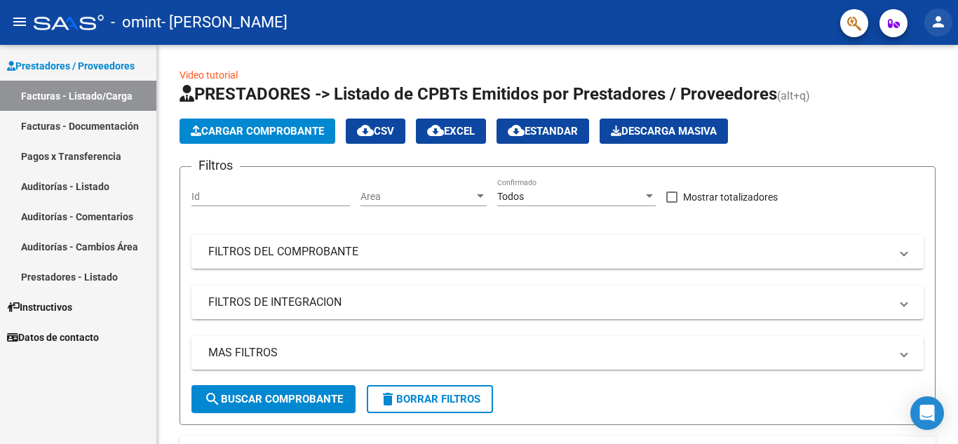
click at [935, 19] on mat-icon "person" at bounding box center [938, 21] width 17 height 17
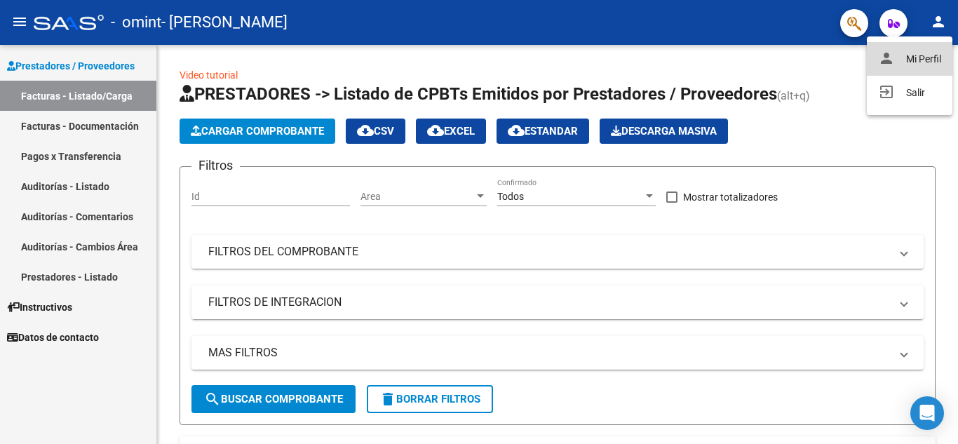
click at [893, 51] on button "person Mi Perfil" at bounding box center [910, 59] width 86 height 34
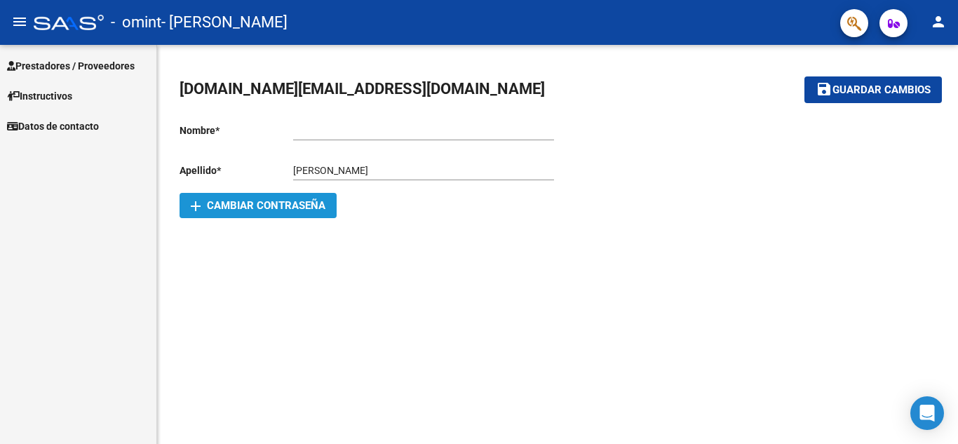
click at [299, 198] on button "add Cambiar Contraseña" at bounding box center [258, 205] width 157 height 25
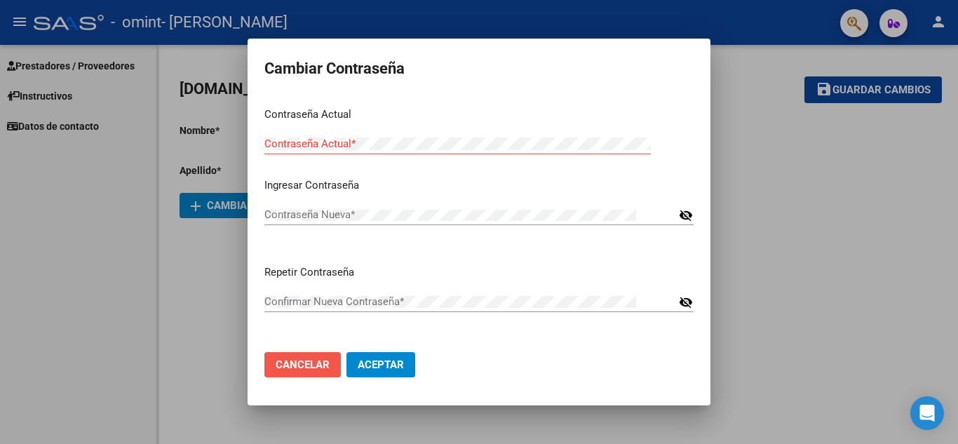
click at [282, 360] on span "Cancelar" at bounding box center [303, 364] width 54 height 13
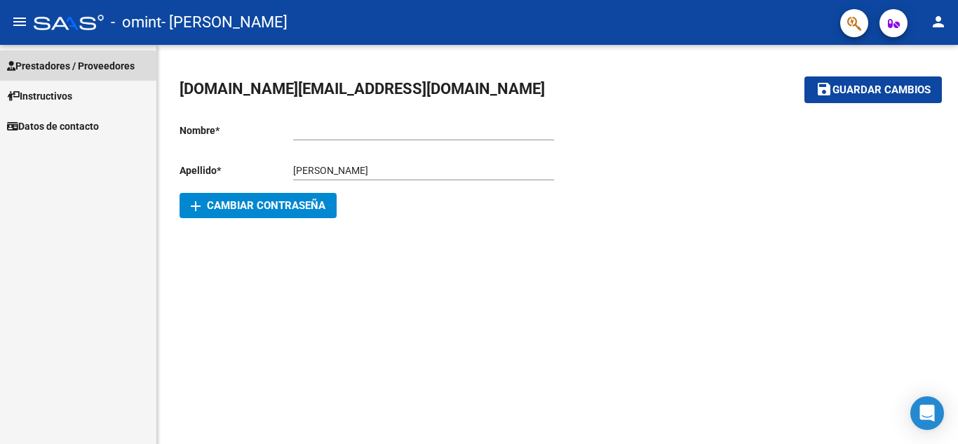
click at [86, 65] on span "Prestadores / Proveedores" at bounding box center [71, 65] width 128 height 15
click at [25, 20] on mat-icon "menu" at bounding box center [19, 21] width 17 height 17
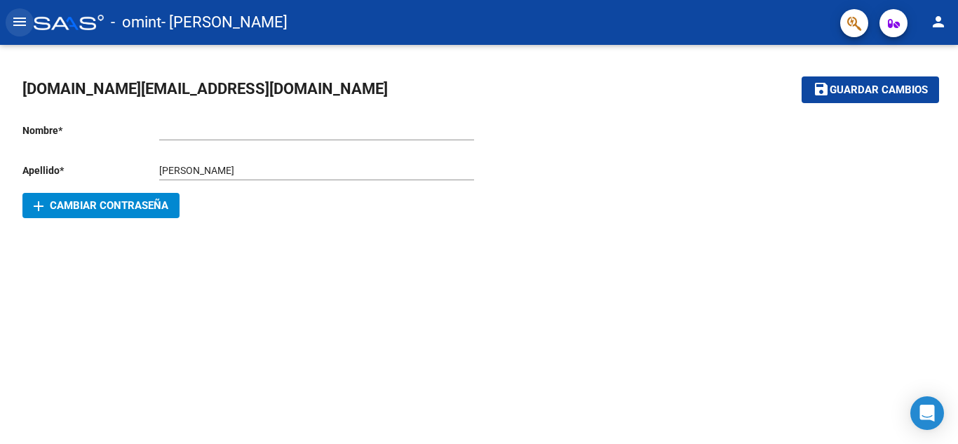
click at [27, 16] on mat-icon "menu" at bounding box center [19, 21] width 17 height 17
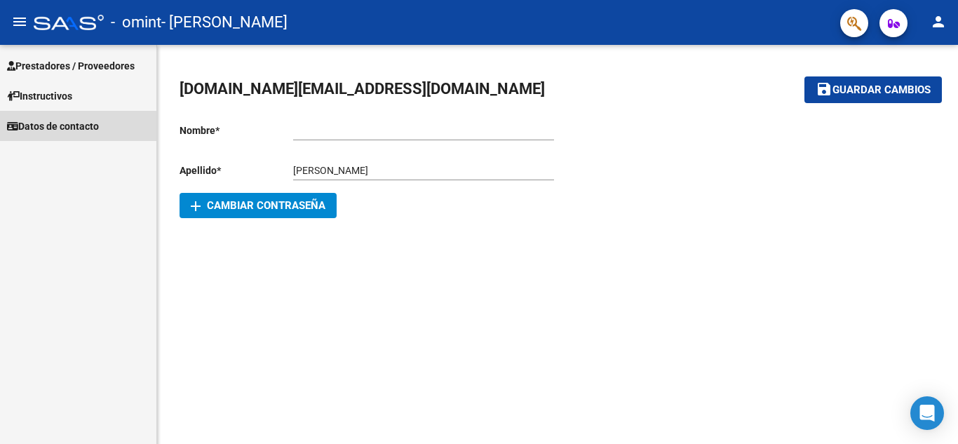
click at [41, 129] on span "Datos de contacto" at bounding box center [53, 126] width 92 height 15
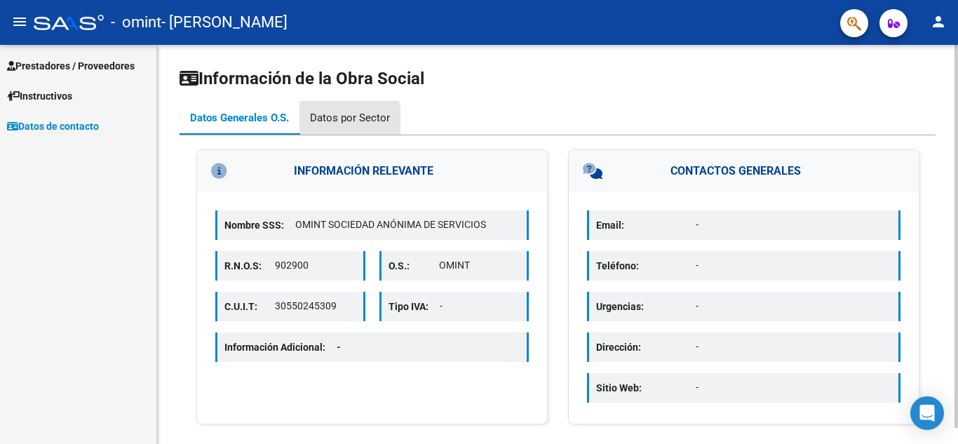
click at [347, 121] on div "Datos por Sector" at bounding box center [350, 117] width 80 height 15
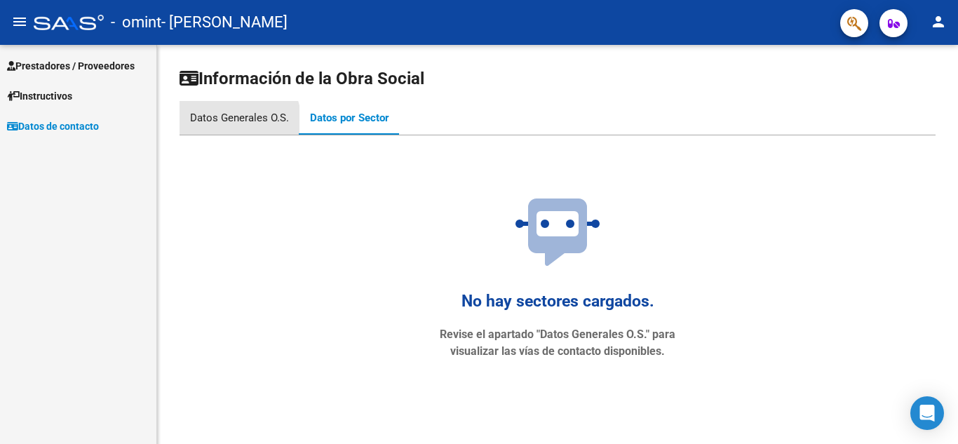
click at [233, 122] on div "Datos Generales O.S." at bounding box center [239, 117] width 99 height 15
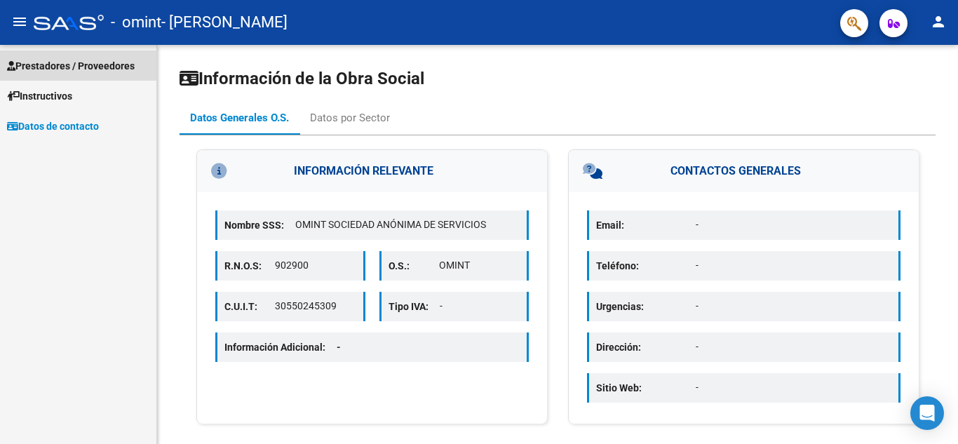
click at [65, 61] on span "Prestadores / Proveedores" at bounding box center [71, 65] width 128 height 15
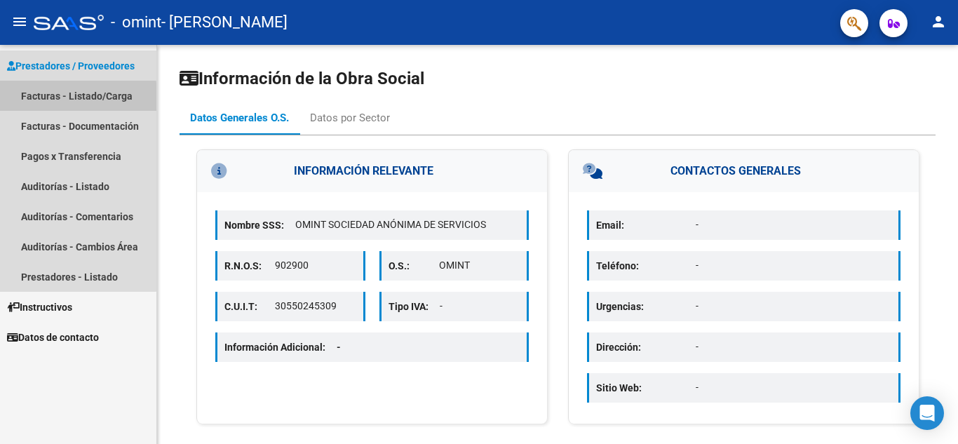
click at [67, 98] on link "Facturas - Listado/Carga" at bounding box center [78, 96] width 156 height 30
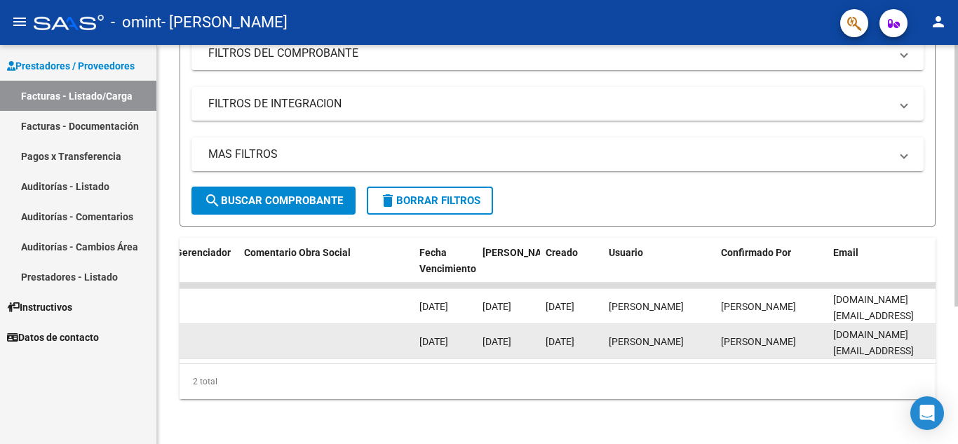
scroll to position [0, 2200]
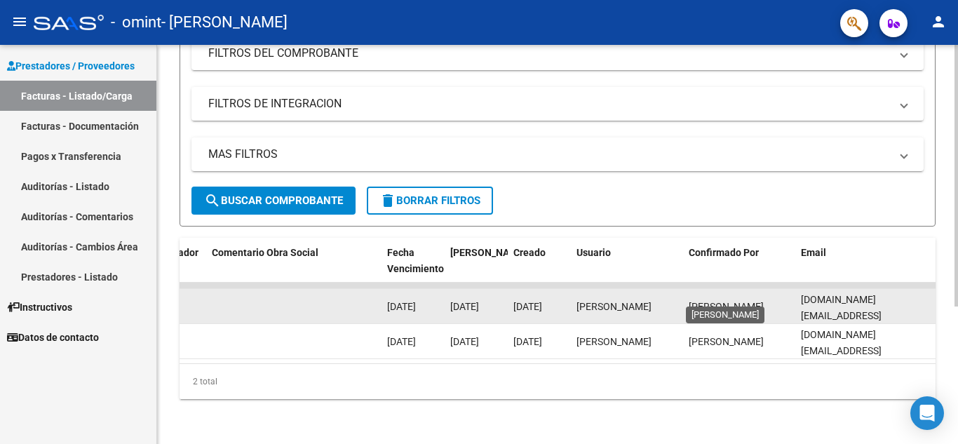
click at [700, 301] on span "[PERSON_NAME]" at bounding box center [726, 306] width 75 height 11
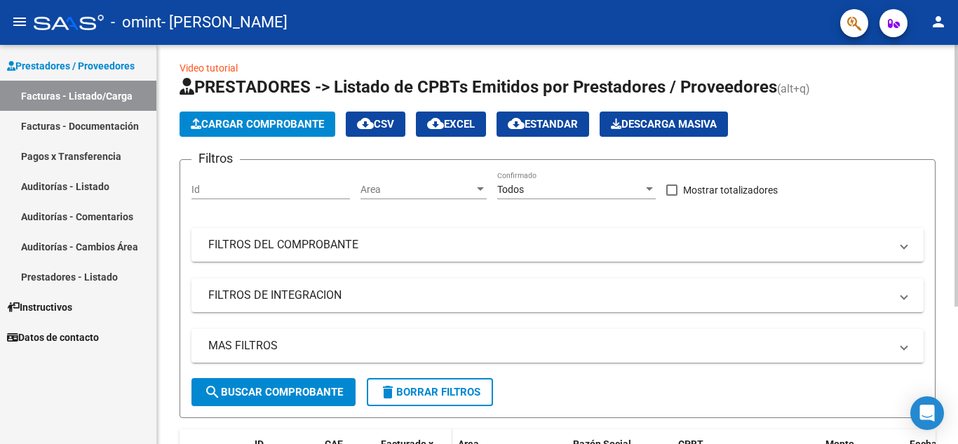
scroll to position [5, 0]
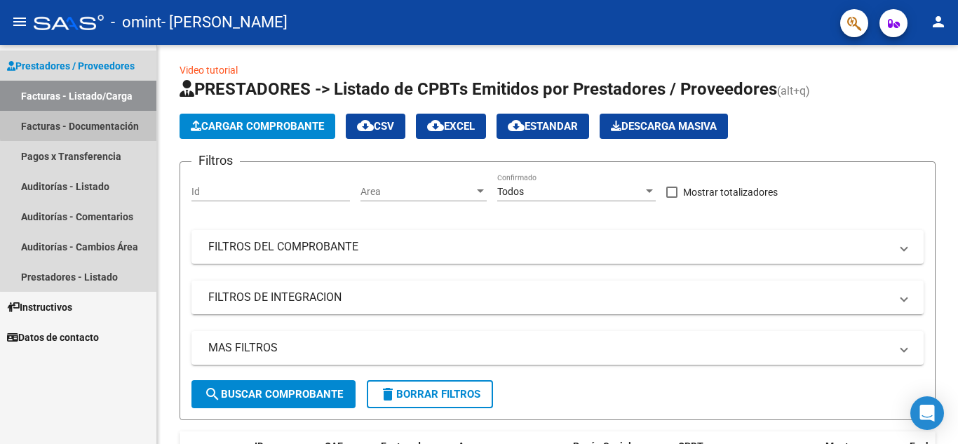
click at [109, 123] on link "Facturas - Documentación" at bounding box center [78, 126] width 156 height 30
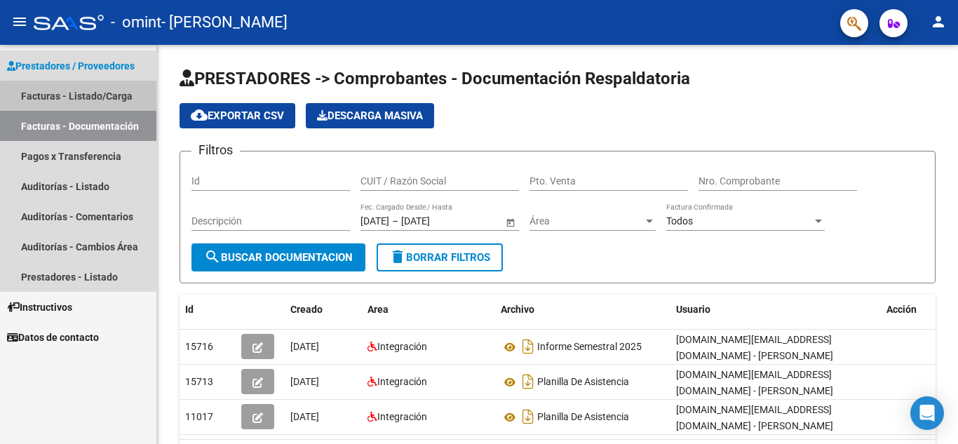
click at [81, 97] on link "Facturas - Listado/Carga" at bounding box center [78, 96] width 156 height 30
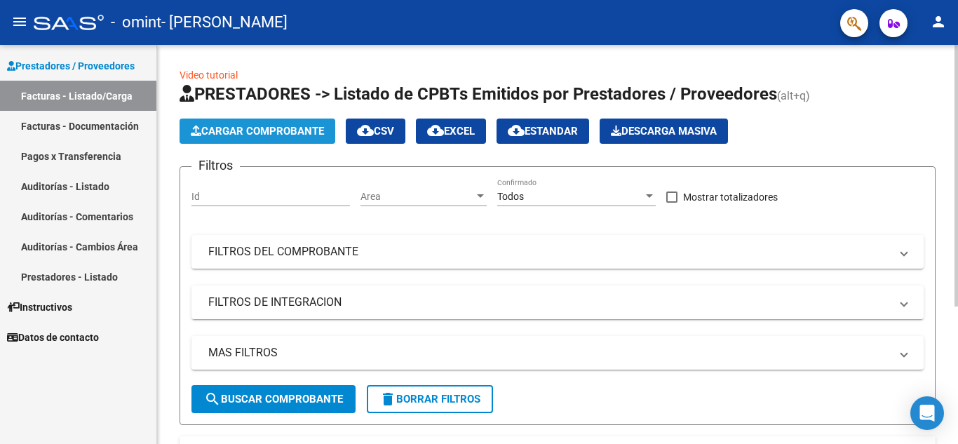
click at [264, 133] on span "Cargar Comprobante" at bounding box center [257, 131] width 133 height 13
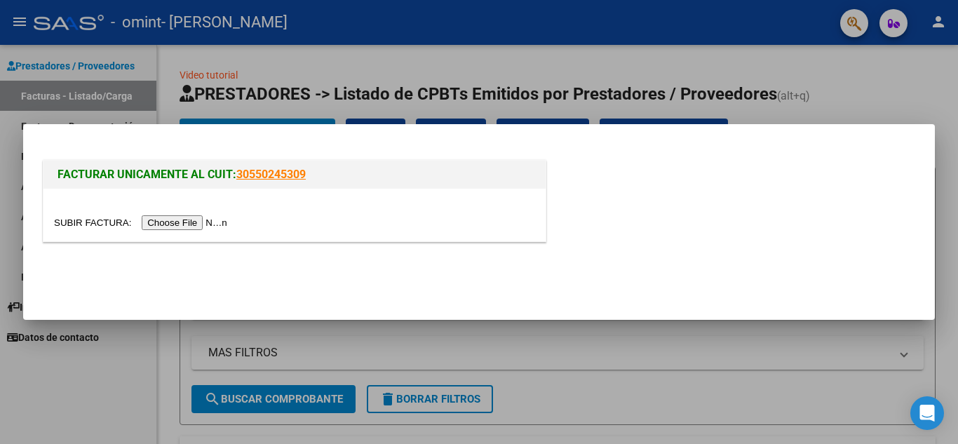
click at [189, 224] on input "file" at bounding box center [142, 222] width 177 height 15
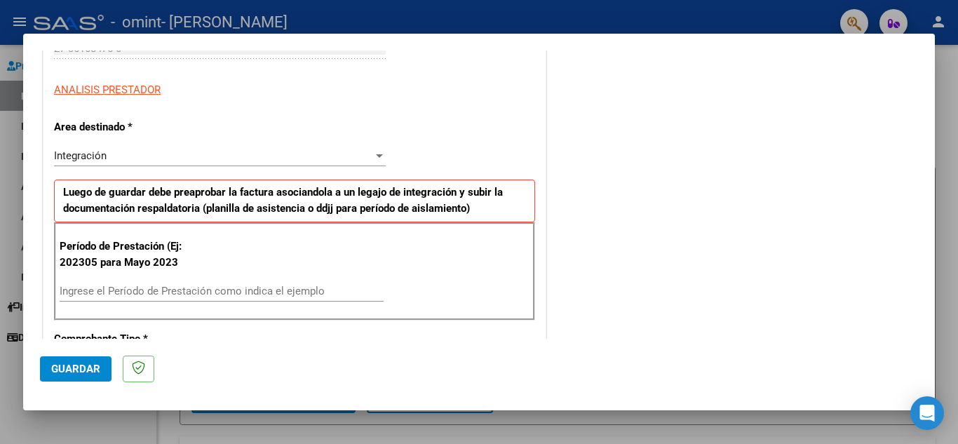
scroll to position [236, 0]
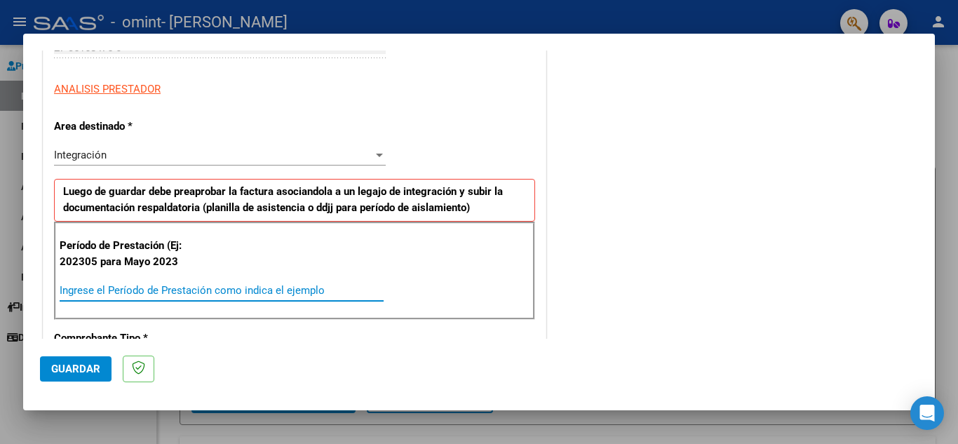
click at [130, 291] on input "Ingrese el Período de Prestación como indica el ejemplo" at bounding box center [222, 290] width 324 height 13
type input "202507"
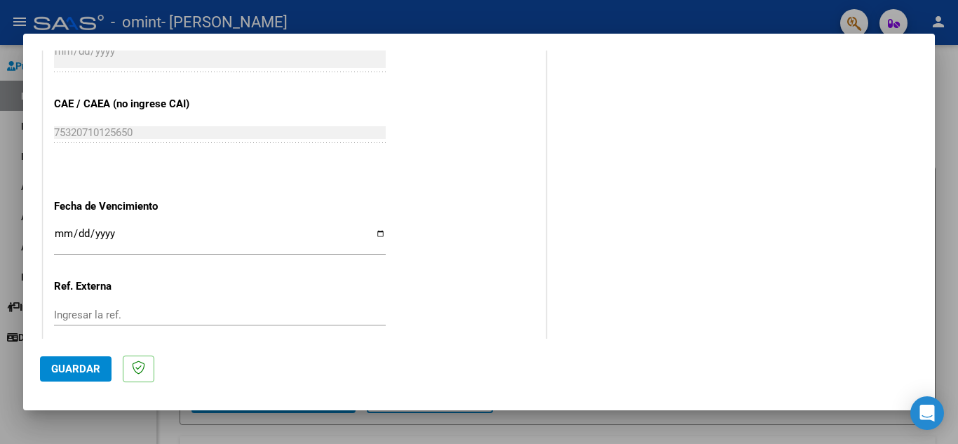
scroll to position [835, 0]
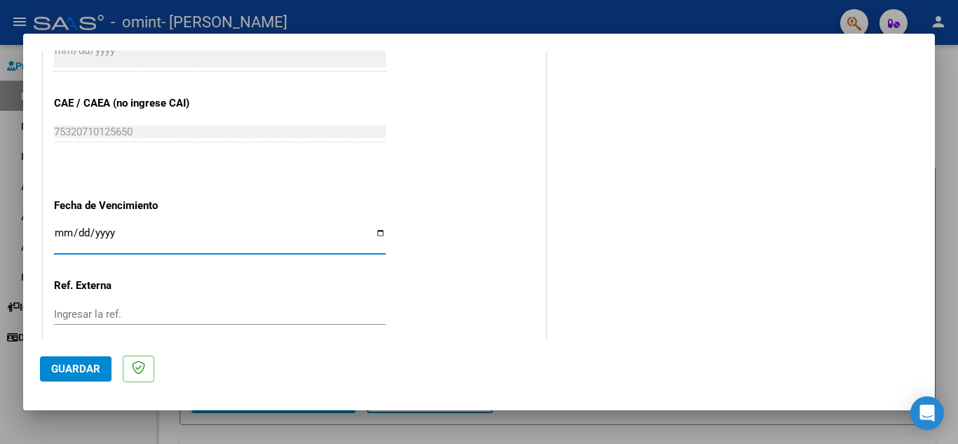
click at [102, 236] on input "Ingresar la fecha" at bounding box center [220, 238] width 332 height 22
click at [376, 232] on input "Ingresar la fecha" at bounding box center [220, 238] width 332 height 22
type input "[DATE]"
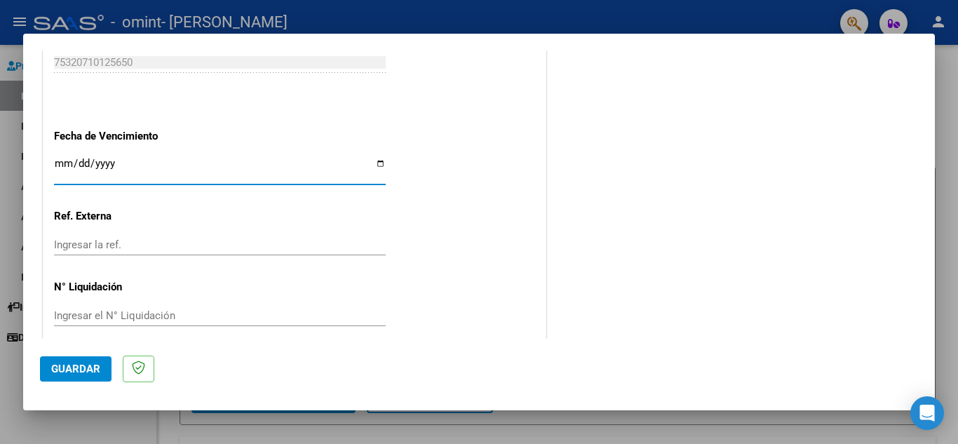
scroll to position [919, 0]
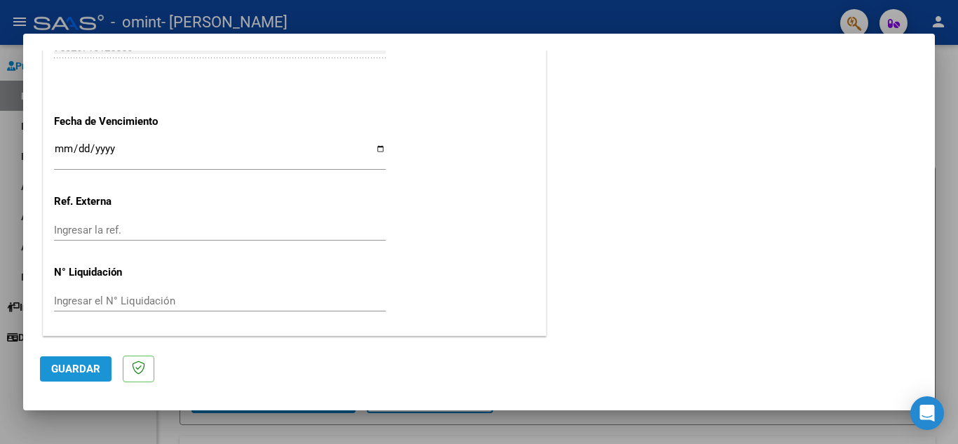
click at [80, 370] on span "Guardar" at bounding box center [75, 369] width 49 height 13
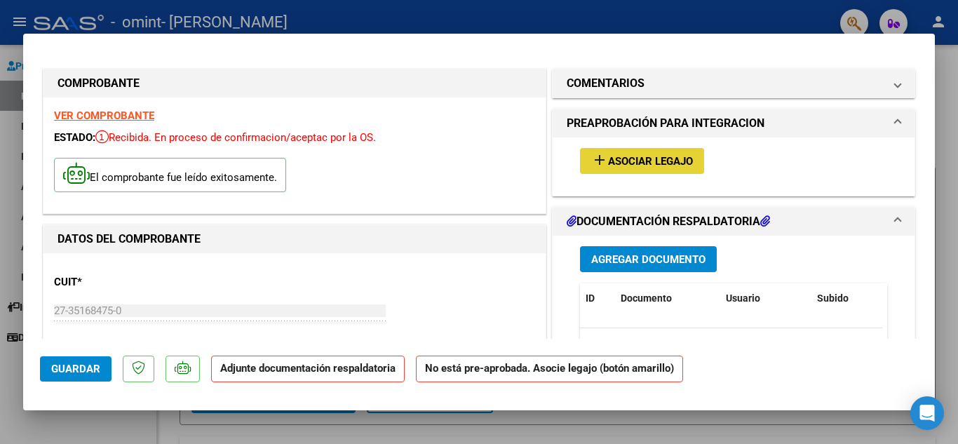
click at [609, 166] on span "Asociar Legajo" at bounding box center [650, 161] width 85 height 13
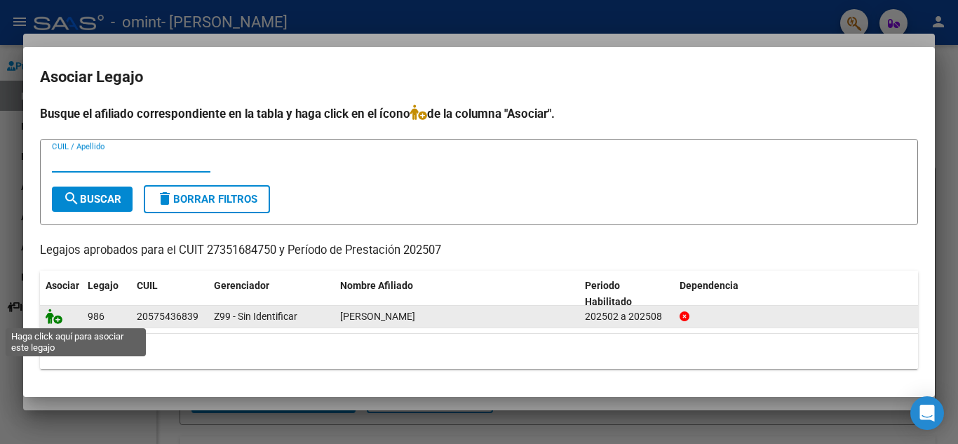
click at [53, 319] on icon at bounding box center [54, 316] width 17 height 15
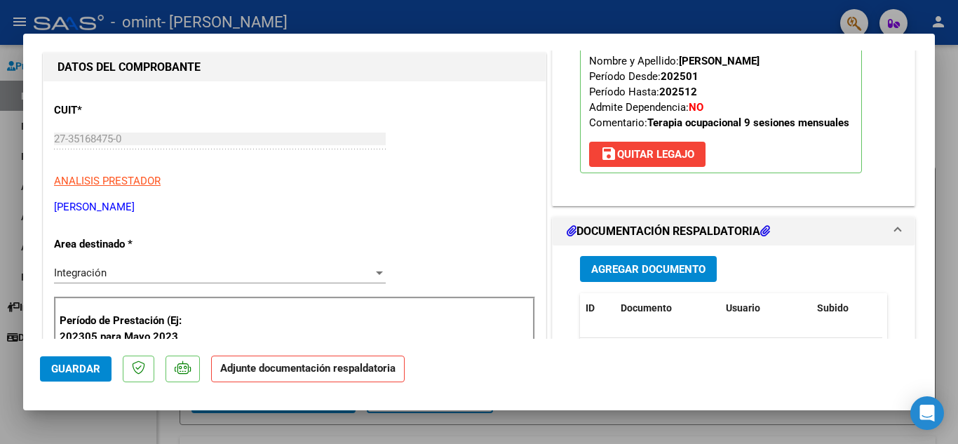
scroll to position [173, 0]
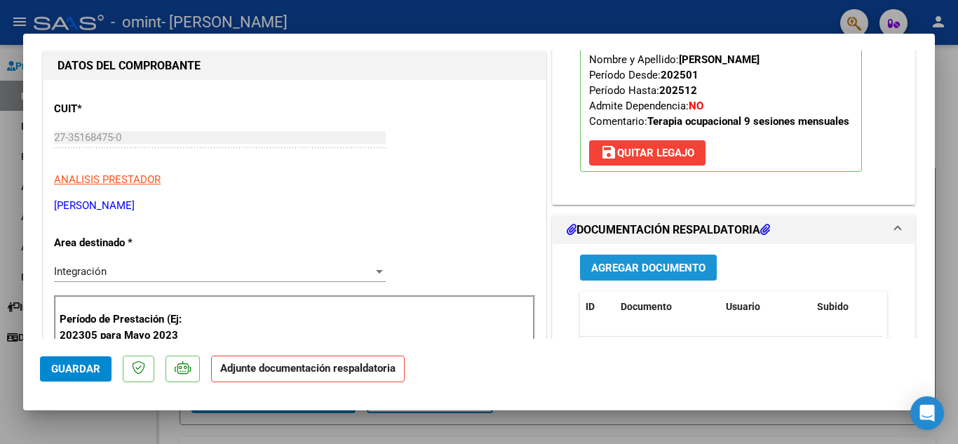
click at [605, 266] on span "Agregar Documento" at bounding box center [648, 268] width 114 height 13
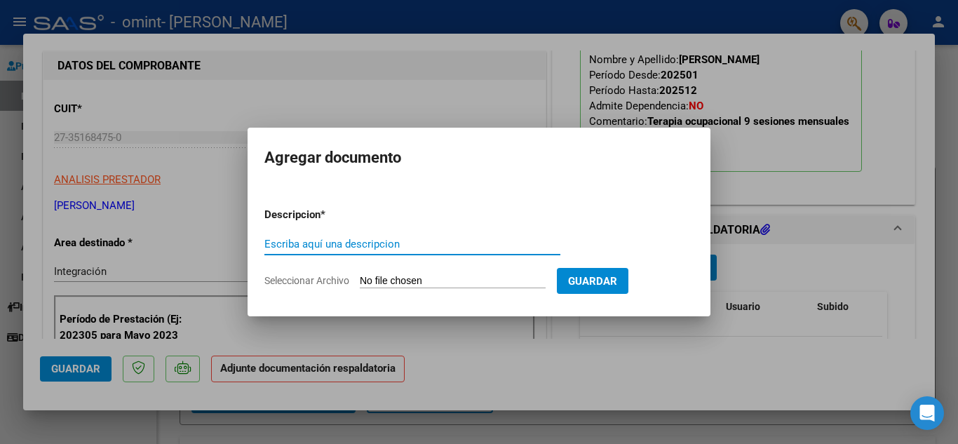
click at [424, 243] on input "Escriba aquí una descripcion" at bounding box center [412, 244] width 296 height 13
type input "PLANILLA DE ASISTENCIA"
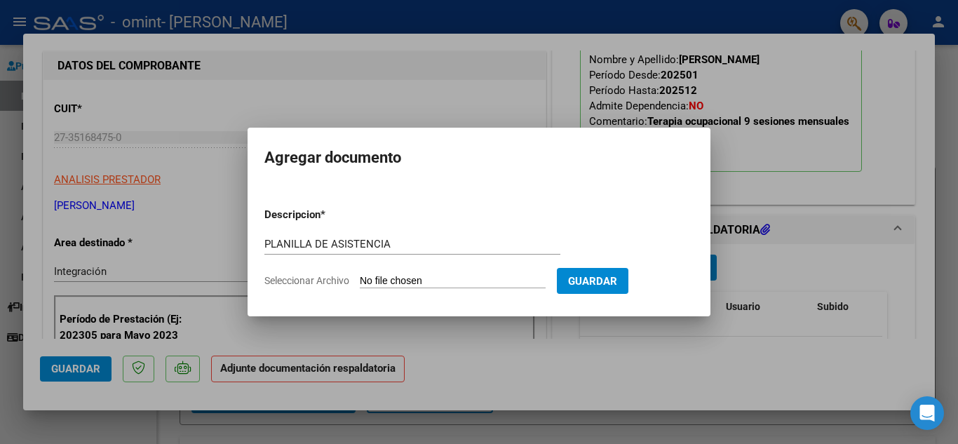
click at [439, 280] on input "Seleccionar Archivo" at bounding box center [453, 281] width 186 height 13
type input "C:\fakepath\[PERSON_NAME] - [DATE].pdf"
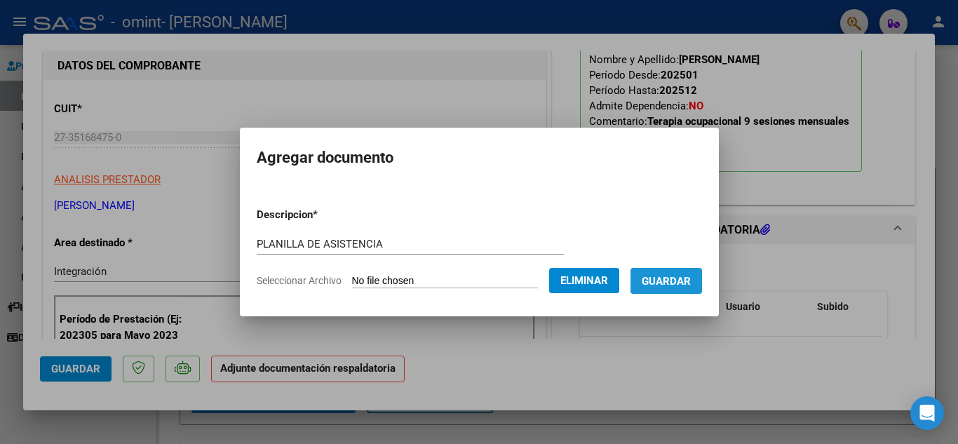
click at [683, 285] on span "Guardar" at bounding box center [666, 281] width 49 height 13
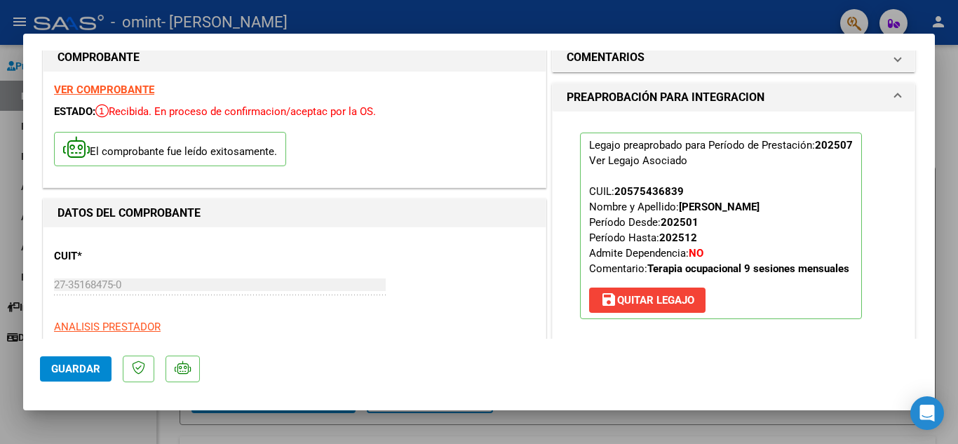
scroll to position [0, 0]
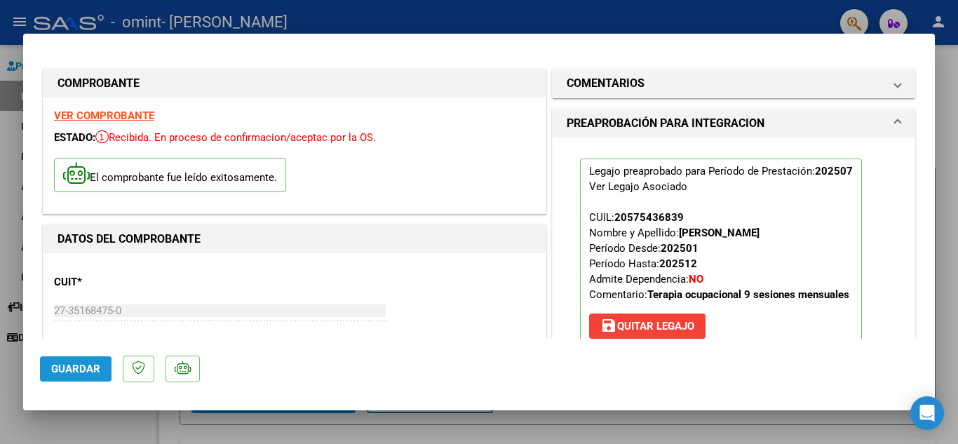
click at [83, 373] on span "Guardar" at bounding box center [75, 369] width 49 height 13
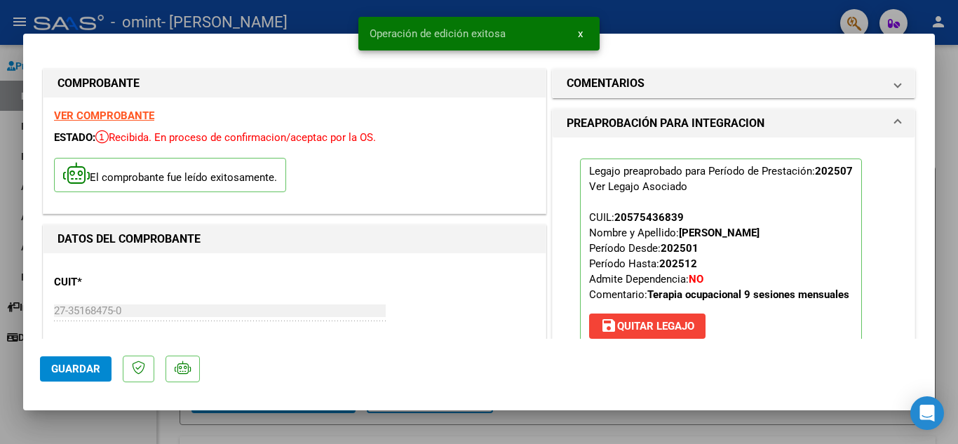
click at [895, 123] on span at bounding box center [898, 123] width 6 height 17
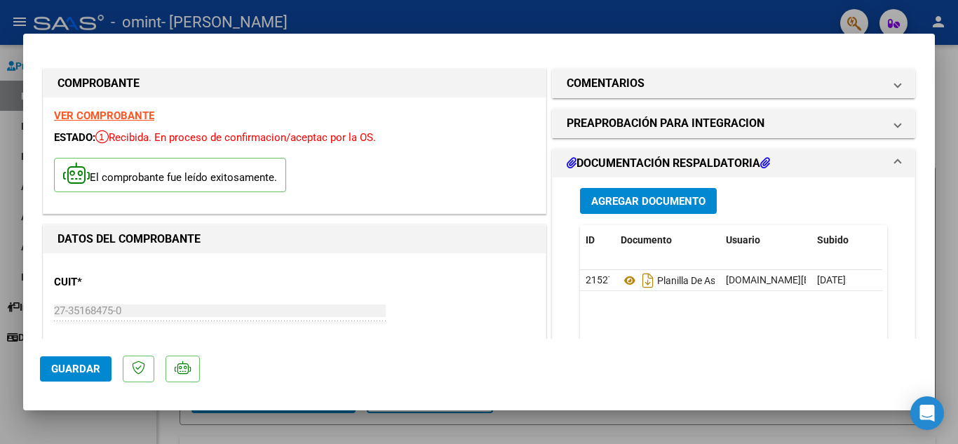
click at [881, 159] on span "DOCUMENTACIÓN RESPALDATORIA" at bounding box center [731, 163] width 328 height 17
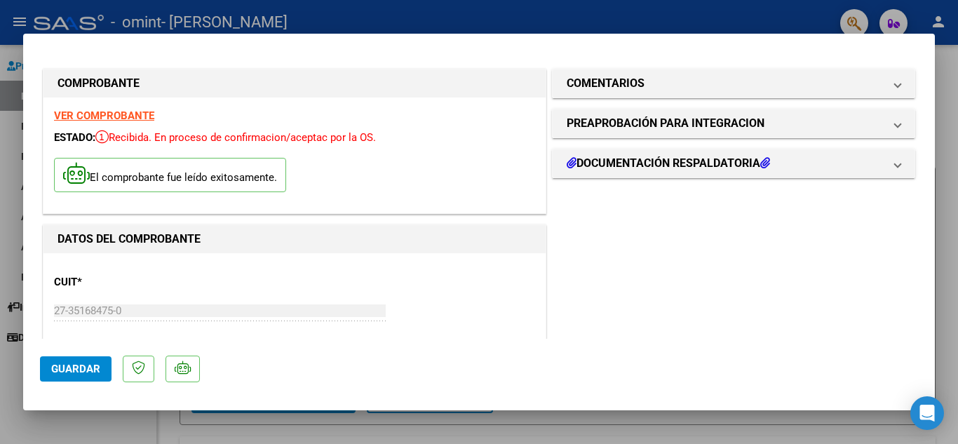
click at [947, 188] on div at bounding box center [479, 222] width 958 height 444
type input "$ 0,00"
